Goal: Task Accomplishment & Management: Use online tool/utility

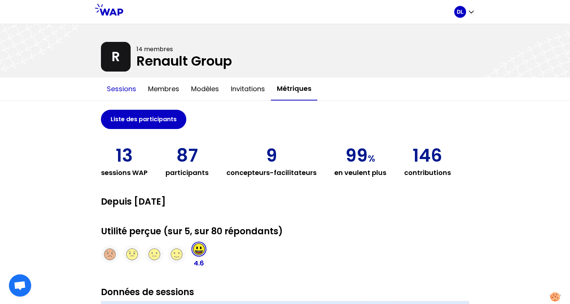
click at [127, 88] on button "Sessions" at bounding box center [121, 89] width 41 height 22
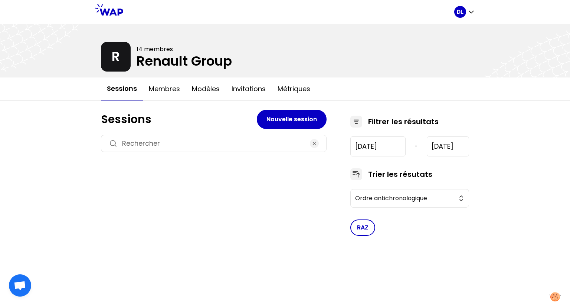
type input "[DATE]"
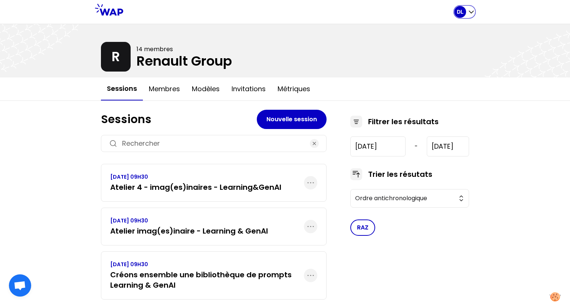
click at [472, 9] on icon "button" at bounding box center [471, 11] width 7 height 7
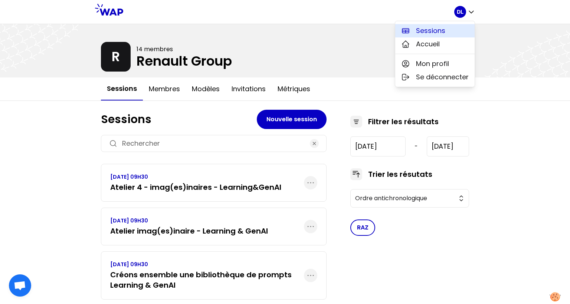
click at [444, 30] on span "Sessions" at bounding box center [430, 31] width 29 height 10
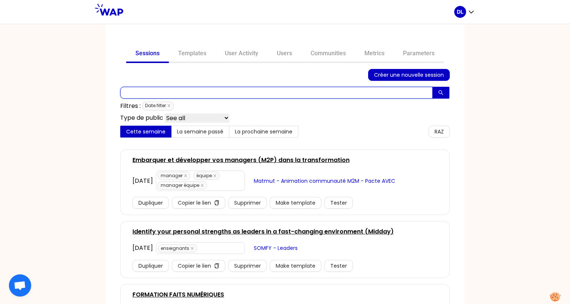
click at [169, 91] on input "text" at bounding box center [276, 93] width 313 height 12
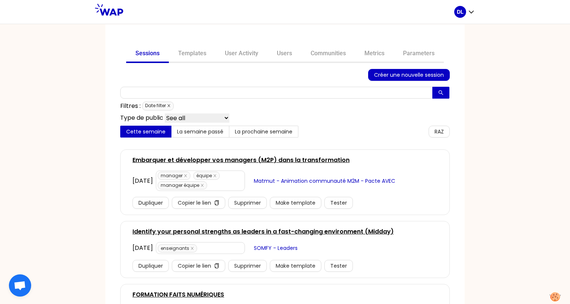
click at [170, 104] on icon "close" at bounding box center [169, 106] width 4 height 4
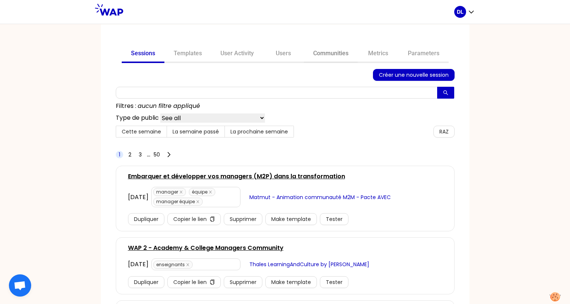
click at [345, 55] on link "Communities" at bounding box center [331, 54] width 54 height 18
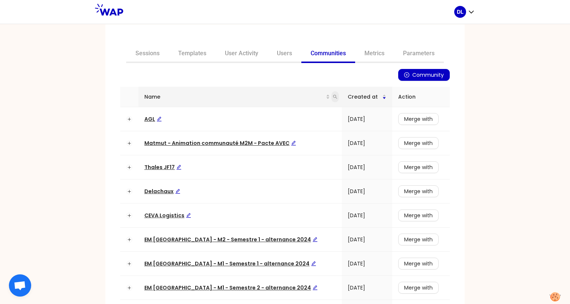
click at [333, 98] on icon "search" at bounding box center [335, 97] width 4 height 4
type input "agl"
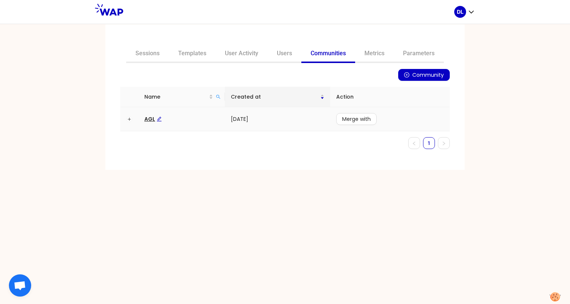
click at [147, 120] on span "AGL" at bounding box center [152, 118] width 17 height 7
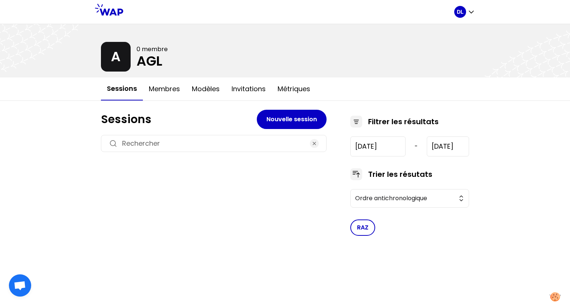
type input "[DATE]"
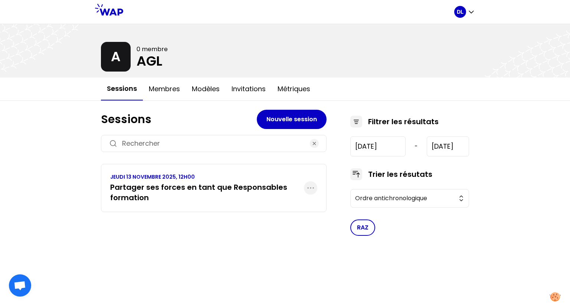
click at [236, 187] on h3 "Partager ses forces en tant que Responsables formation" at bounding box center [207, 192] width 194 height 21
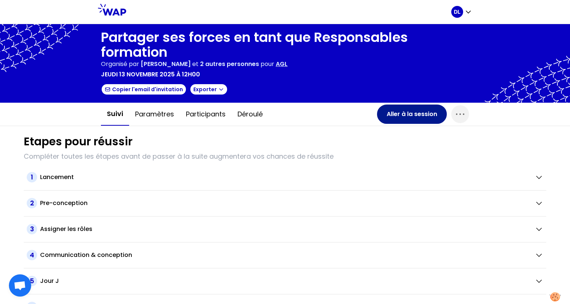
click at [424, 117] on button "Aller à la session" at bounding box center [412, 114] width 70 height 19
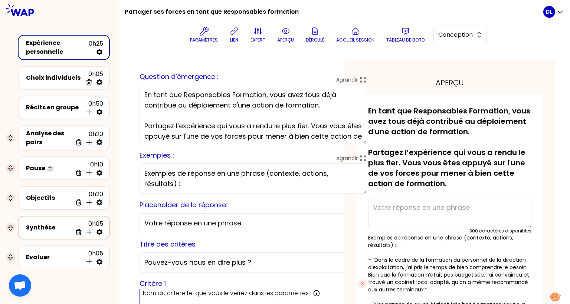
scroll to position [44, 0]
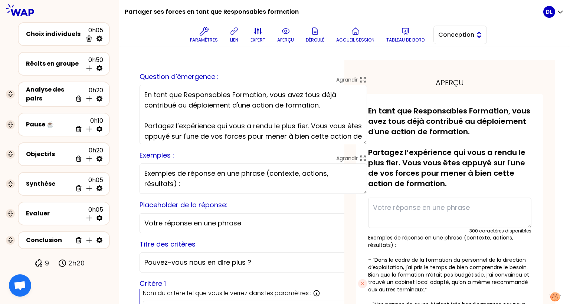
click at [461, 30] on button "Conception" at bounding box center [460, 35] width 53 height 19
click at [460, 68] on span "Facilitation" at bounding box center [465, 65] width 32 height 9
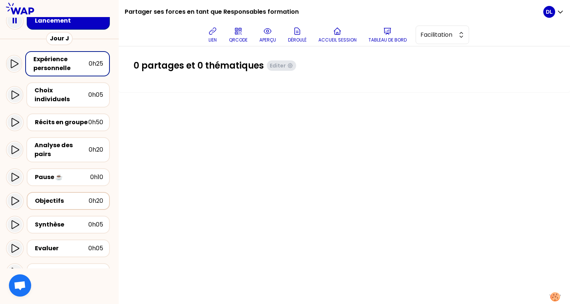
click at [46, 197] on div "Objectifs" at bounding box center [62, 201] width 54 height 9
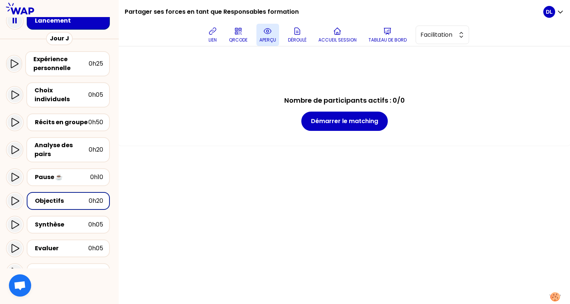
click at [260, 34] on button "aperçu" at bounding box center [268, 35] width 23 height 22
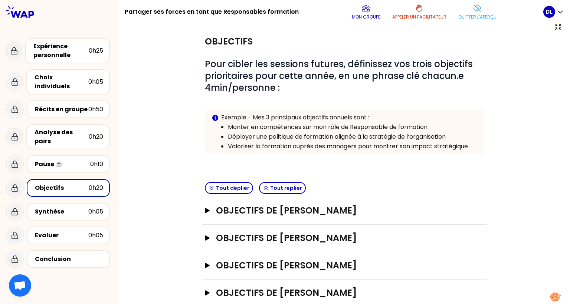
scroll to position [11, 0]
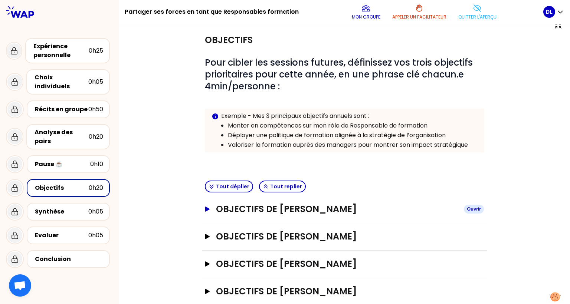
click at [206, 209] on icon "button" at bounding box center [207, 209] width 4 height 5
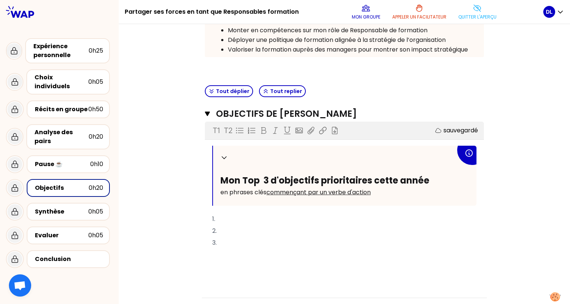
scroll to position [0, 0]
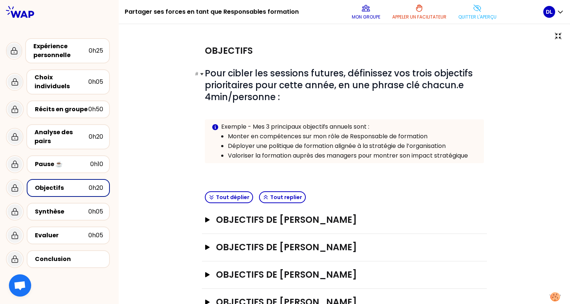
click at [258, 94] on span "Pour cibler les sessions futures, définissez vos trois objectifs prioritaires p…" at bounding box center [340, 85] width 270 height 36
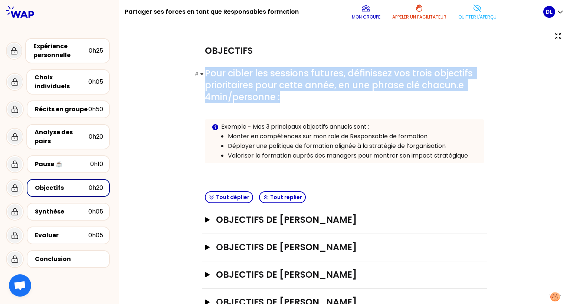
click at [258, 94] on span "Pour cibler les sessions futures, définissez vos trois objectifs prioritaires p…" at bounding box center [340, 85] width 270 height 36
click at [254, 89] on span "Pour cibler les sessions futures, définissez vos trois objectifs prioritaires p…" at bounding box center [340, 85] width 270 height 36
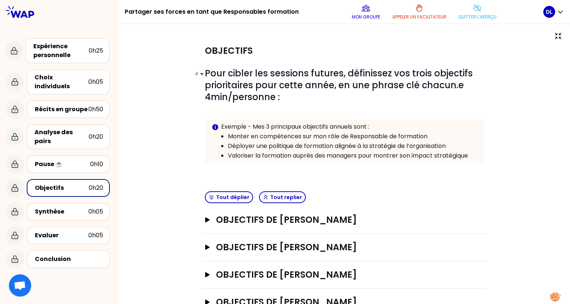
click at [255, 87] on span "Pour cibler les sessions futures, définissez vos trois objectifs prioritaires p…" at bounding box center [340, 85] width 270 height 36
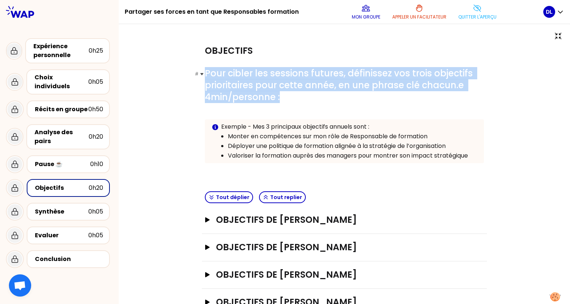
click at [255, 87] on span "Pour cibler les sessions futures, définissez vos trois objectifs prioritaires p…" at bounding box center [340, 85] width 270 height 36
copy span "Pour cibler les sessions futures, définissez vos trois objectifs prioritaires p…"
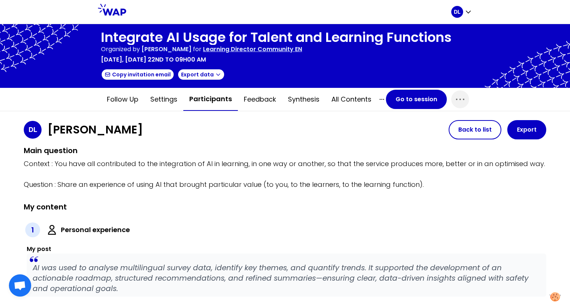
scroll to position [757, 0]
